Goal: Check status: Check status

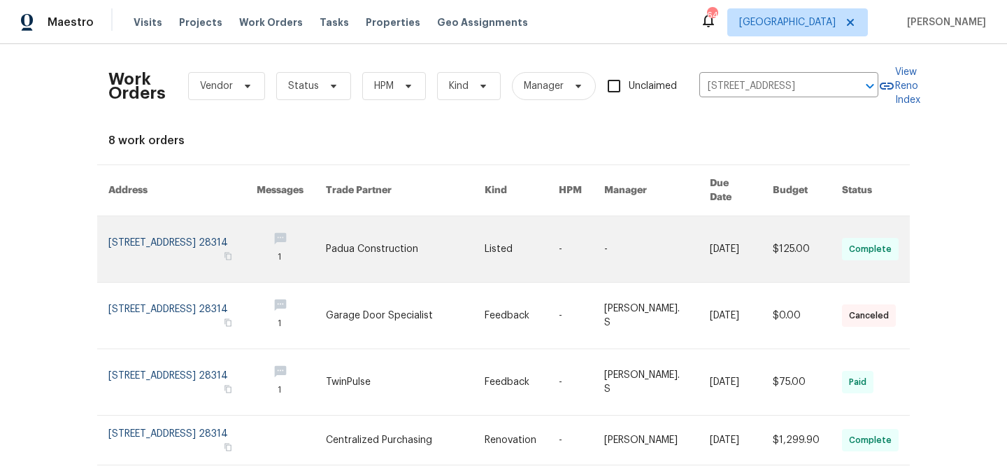
scroll to position [25, 0]
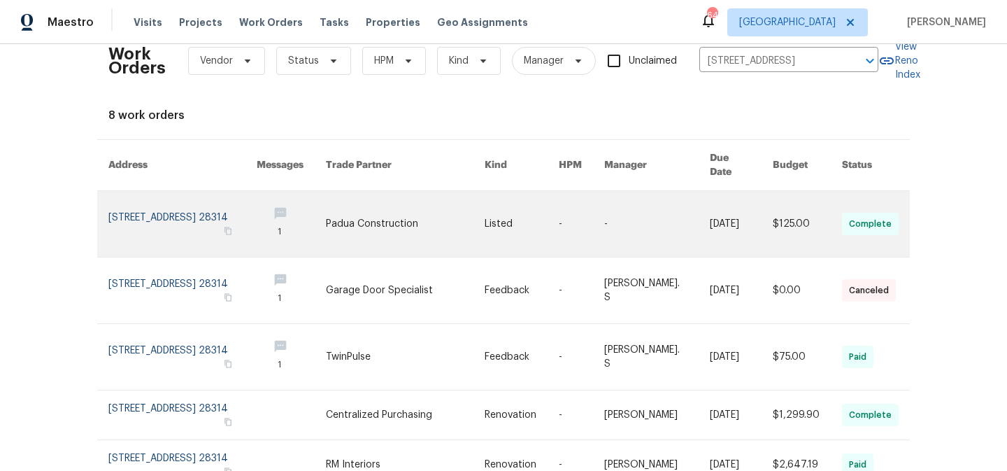
click at [186, 199] on link at bounding box center [182, 224] width 148 height 66
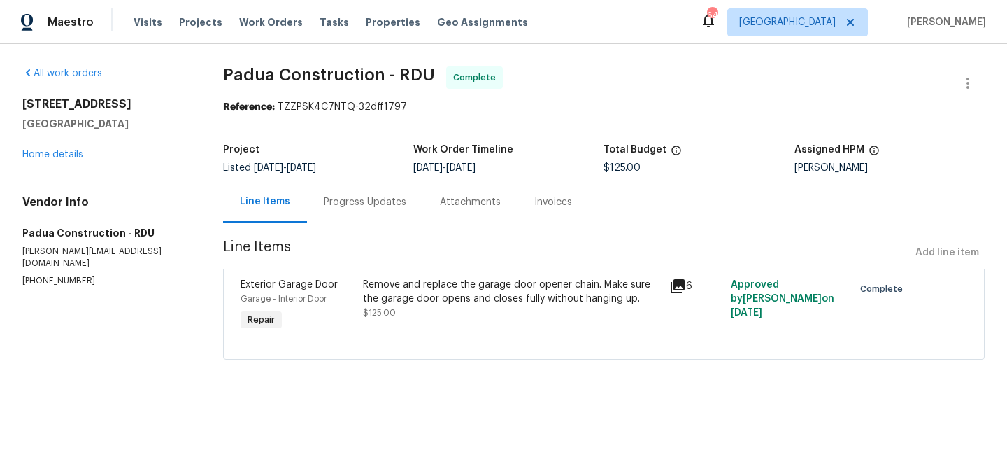
click at [403, 204] on div "Progress Updates" at bounding box center [365, 201] width 116 height 41
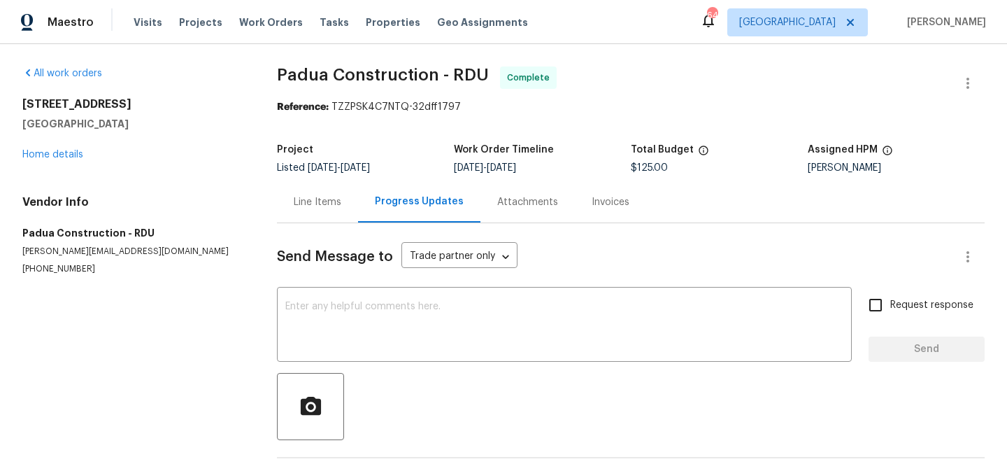
click at [338, 206] on div "Line Items" at bounding box center [318, 202] width 48 height 14
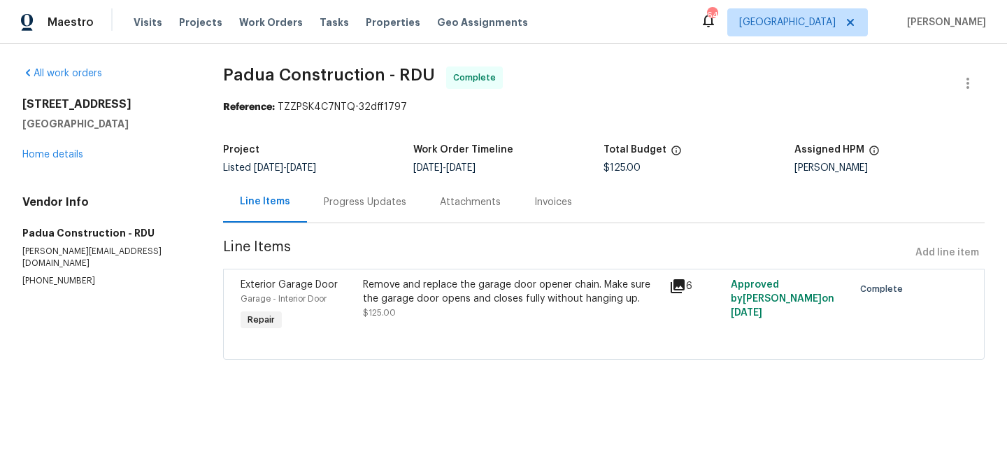
click at [476, 211] on div "Attachments" at bounding box center [470, 201] width 94 height 41
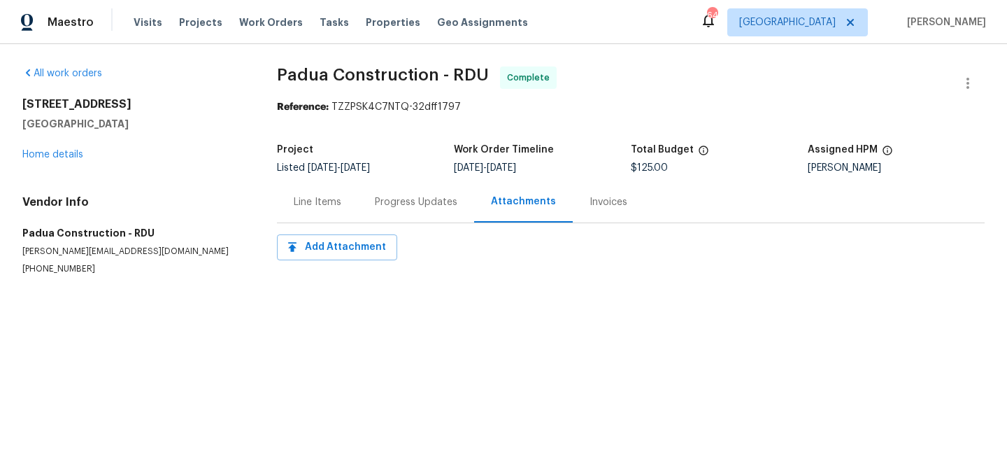
click at [590, 203] on div "Invoices" at bounding box center [609, 202] width 38 height 14
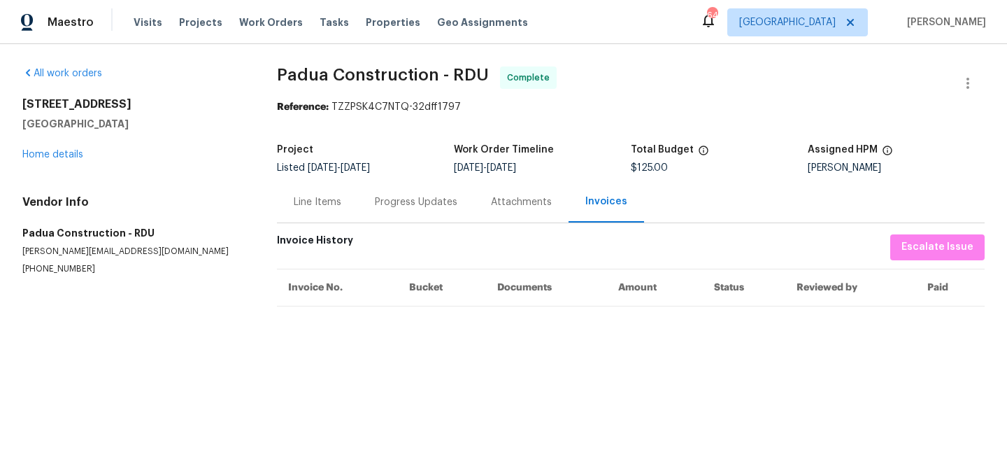
click at [359, 205] on div "Progress Updates" at bounding box center [416, 201] width 116 height 41
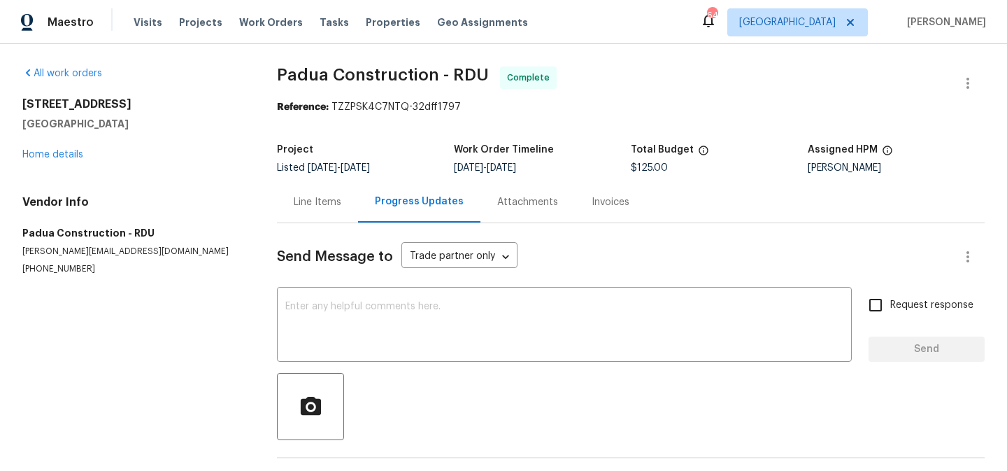
click at [327, 211] on div "Line Items" at bounding box center [317, 201] width 81 height 41
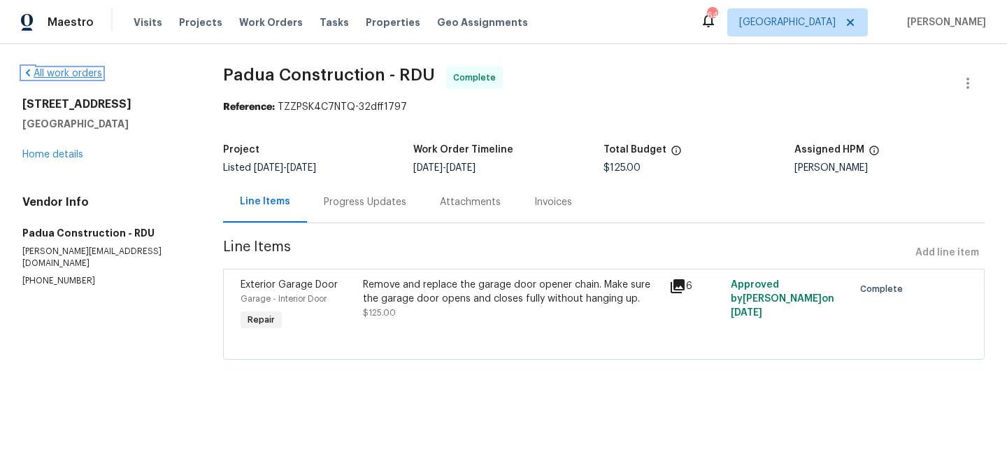
click at [83, 69] on link "All work orders" at bounding box center [62, 74] width 80 height 10
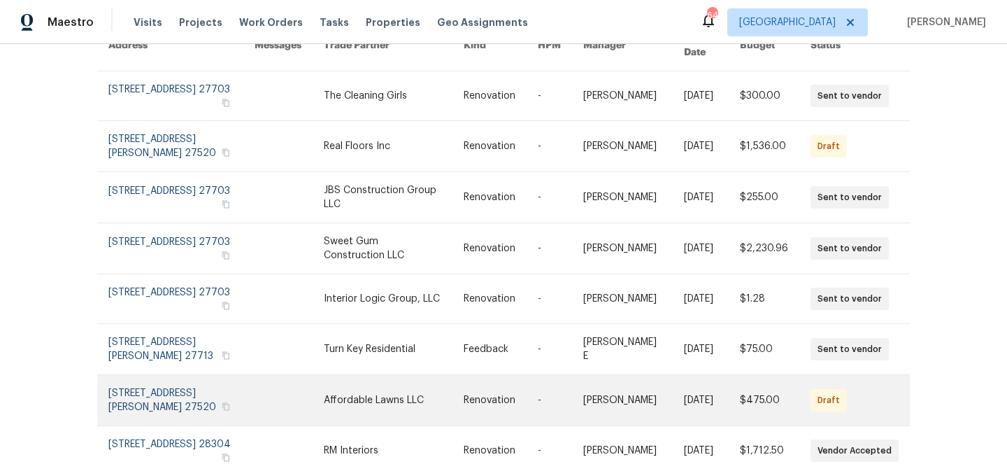
scroll to position [146, 0]
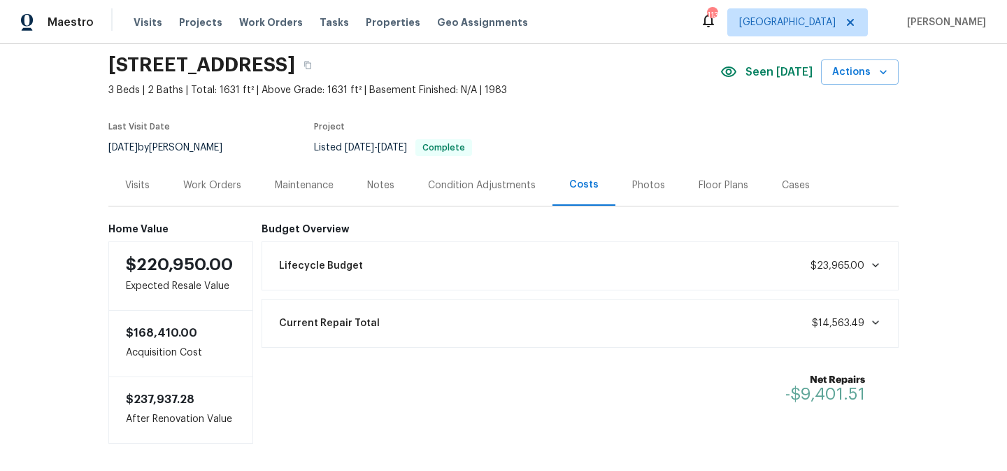
scroll to position [57, 0]
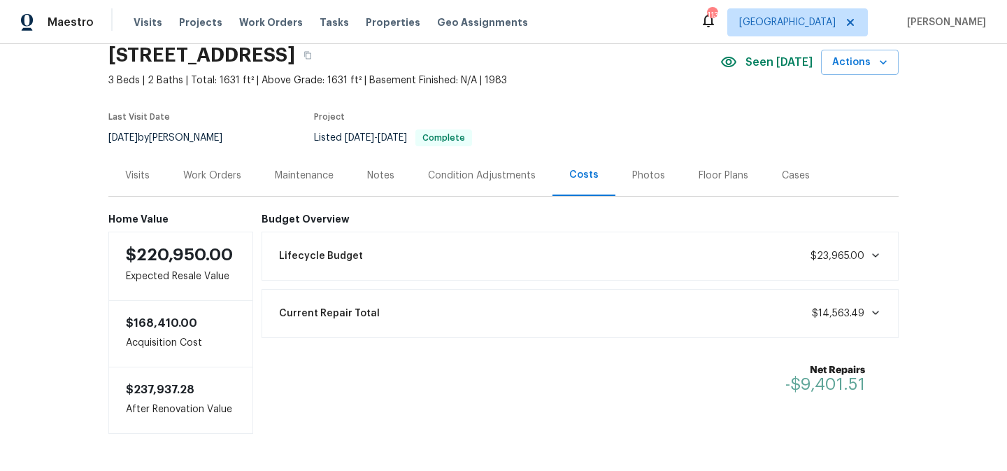
click at [657, 306] on div "Current Repair Total $14,563.49" at bounding box center [581, 313] width 620 height 31
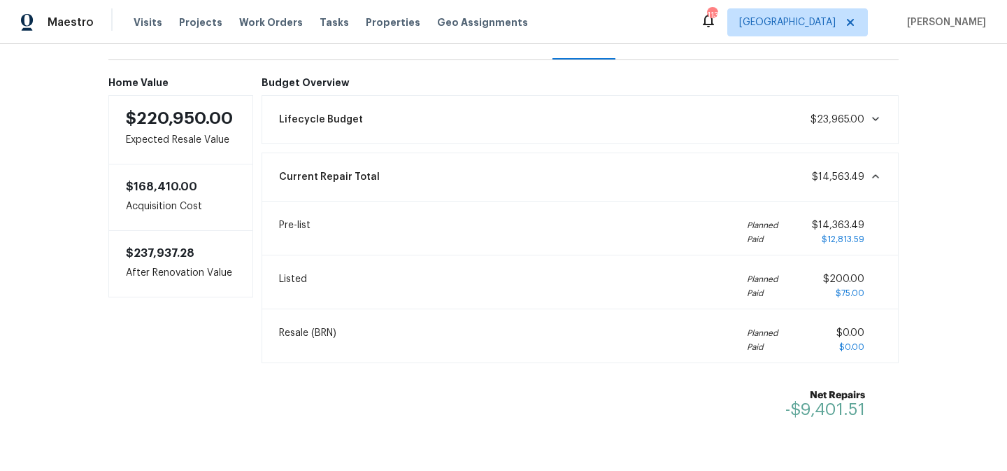
scroll to position [187, 0]
